Goal: Information Seeking & Learning: Find specific fact

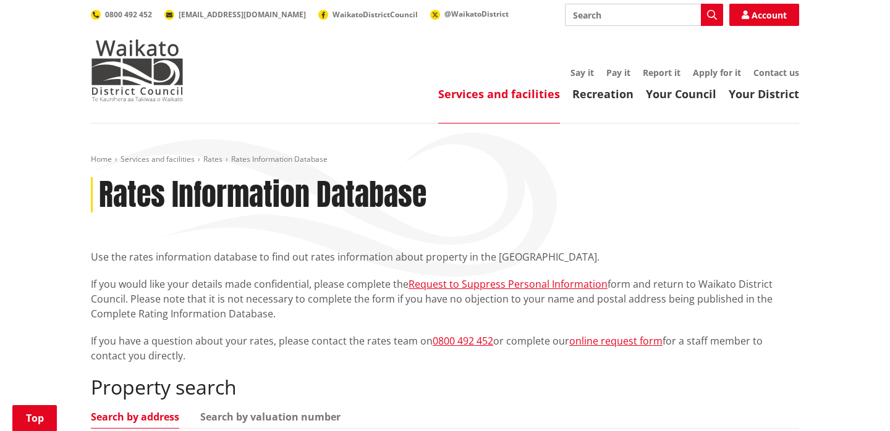
scroll to position [208, 0]
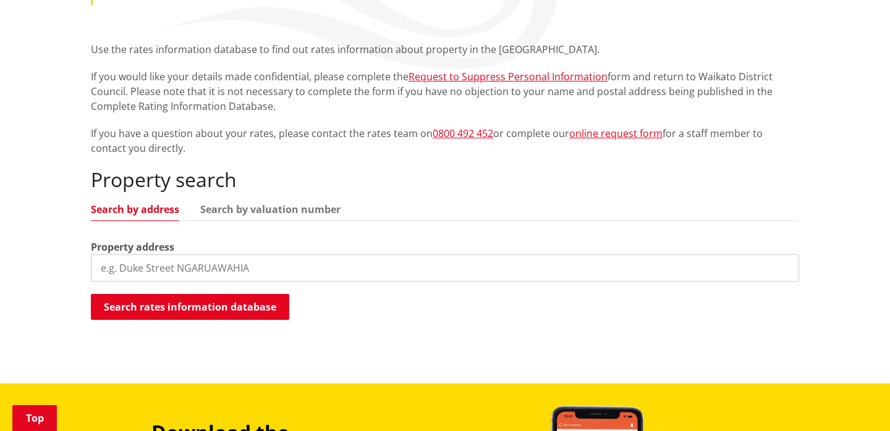
click at [252, 284] on div "Property search Search by address Search by valuation number Property address S…" at bounding box center [445, 244] width 708 height 153
click at [274, 277] on input "search" at bounding box center [445, 268] width 708 height 27
type input "[STREET_ADDRESS]"
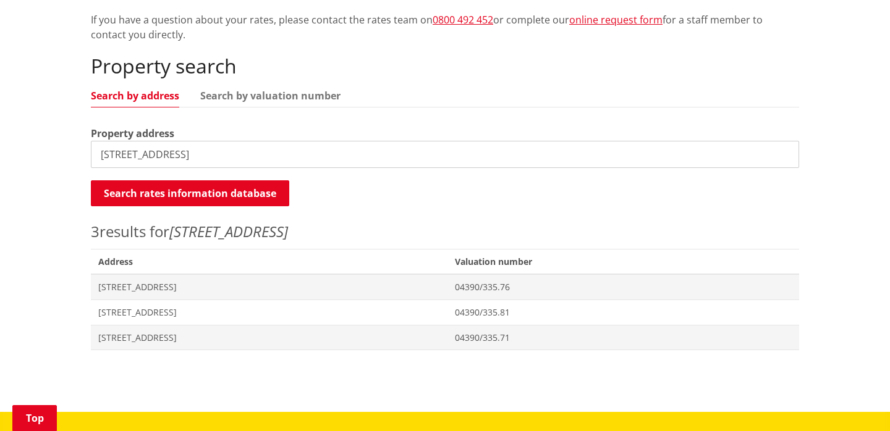
scroll to position [328, 0]
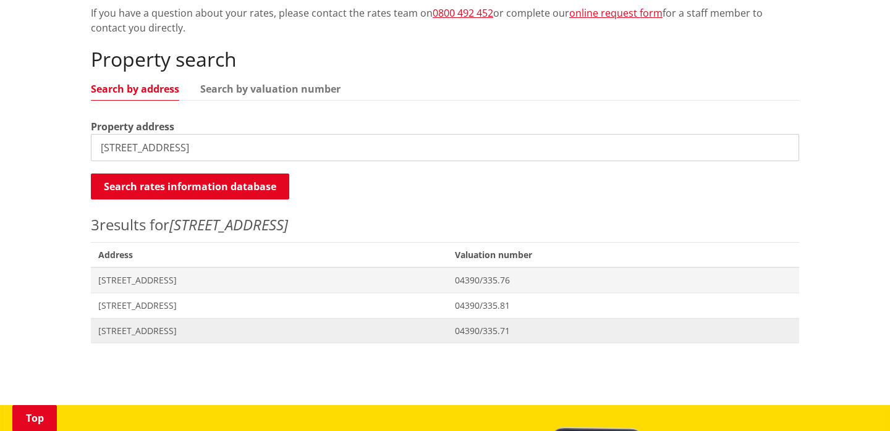
click at [194, 325] on span "[STREET_ADDRESS]" at bounding box center [269, 331] width 342 height 12
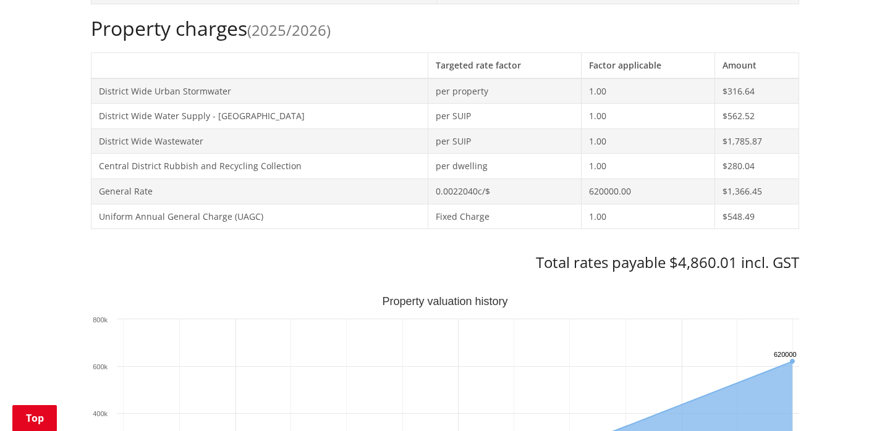
scroll to position [528, 0]
